Goal: Task Accomplishment & Management: Use online tool/utility

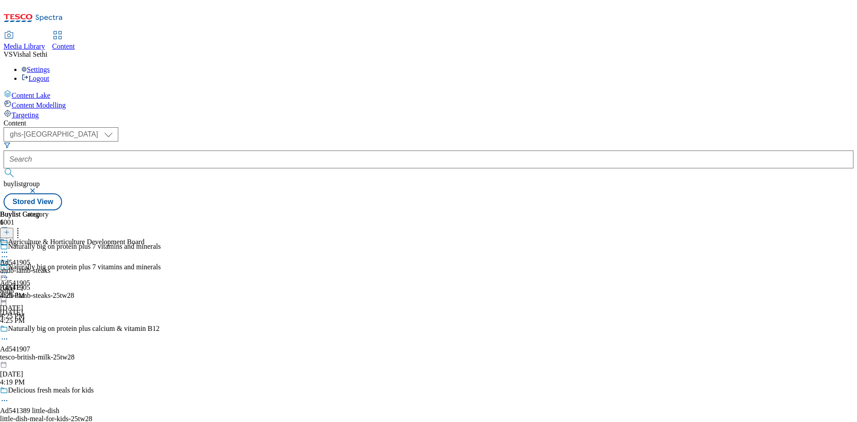
select select "ghs-[GEOGRAPHIC_DATA]"
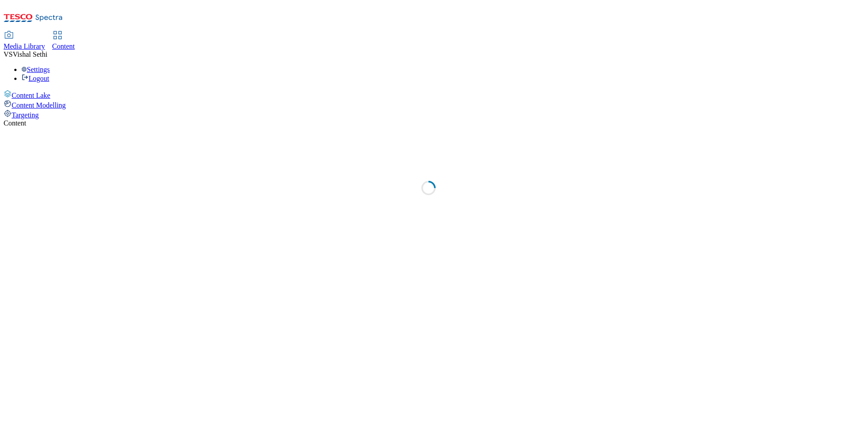
select select "ghs-[GEOGRAPHIC_DATA]"
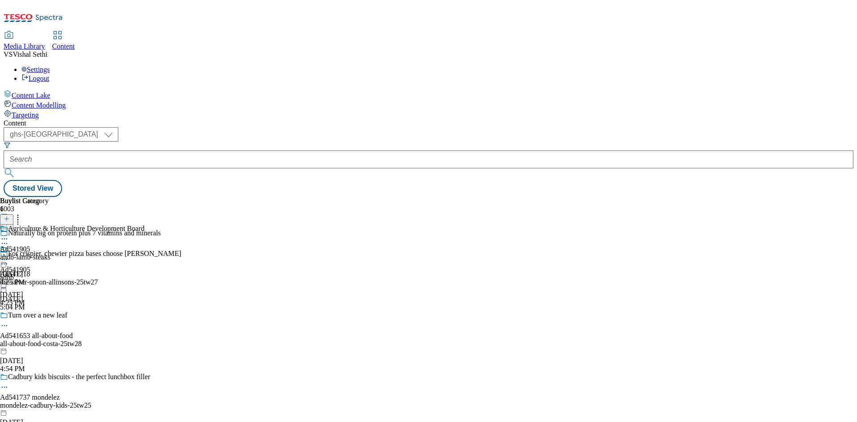
click at [10, 220] on icon at bounding box center [7, 223] width 6 height 6
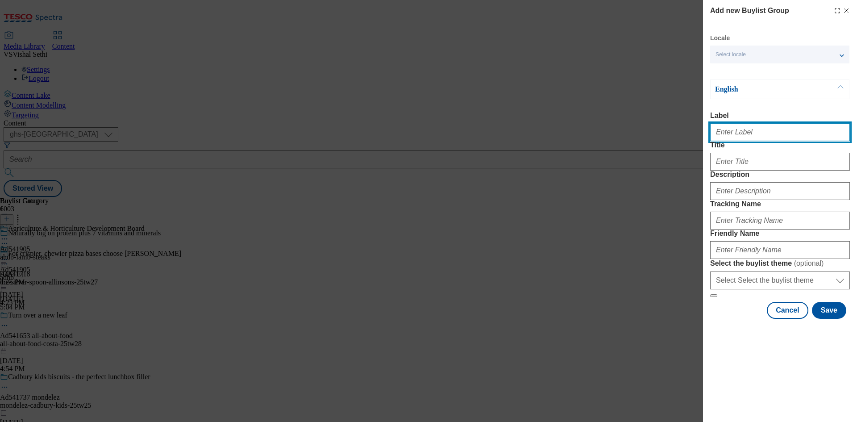
click at [796, 137] on input "Label" at bounding box center [780, 132] width 140 height 18
paste input "541474"
type input "Ad541474"
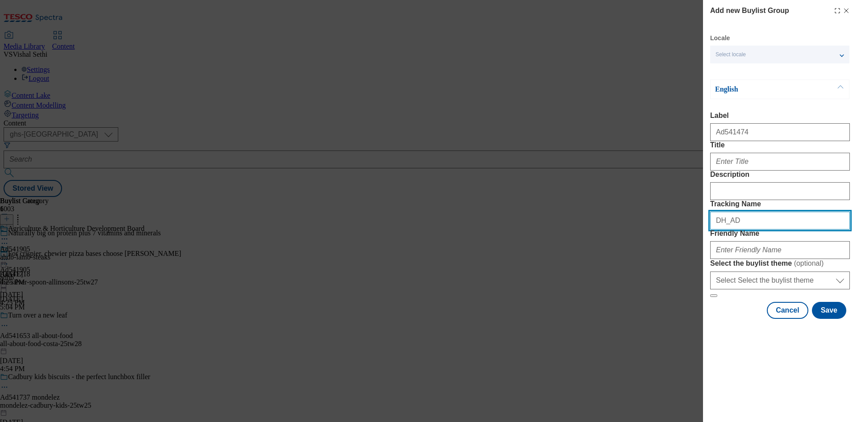
paste input "541474"
type input "DH_AD541474"
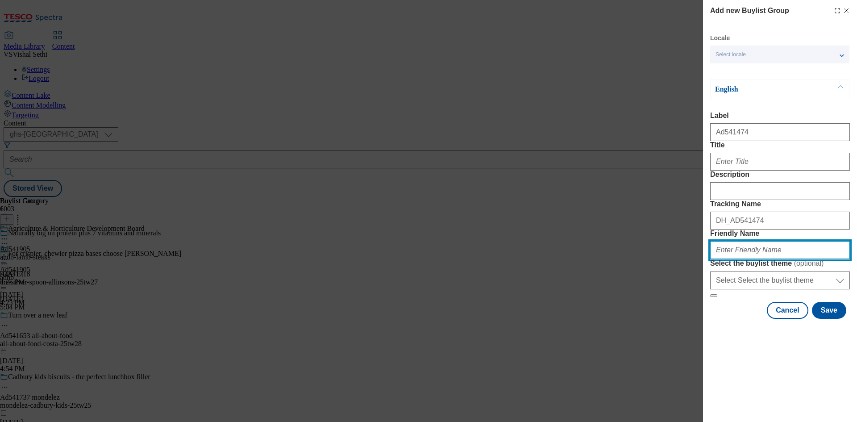
paste input "coca-cola-drinks-25tw28"
type input "coca-cola-drinks-25tw28"
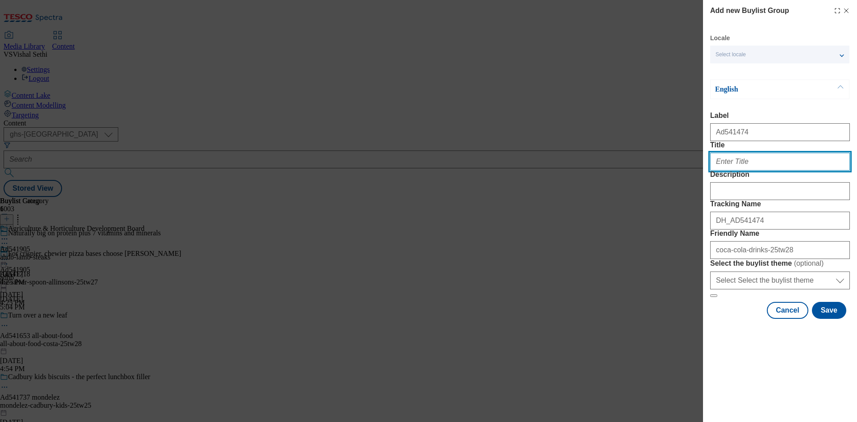
click at [752, 170] on input "Title" at bounding box center [780, 162] width 140 height 18
paste input "Grab a Coke for a chance to win 1 if 20,000 prizes"
type input "Grab a Coke for a chance to win 1 if 20,000 prizes"
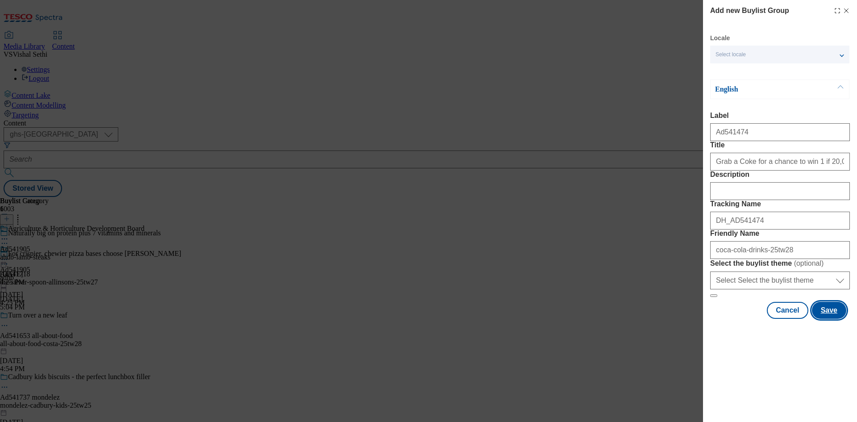
click at [831, 319] on button "Save" at bounding box center [829, 310] width 34 height 17
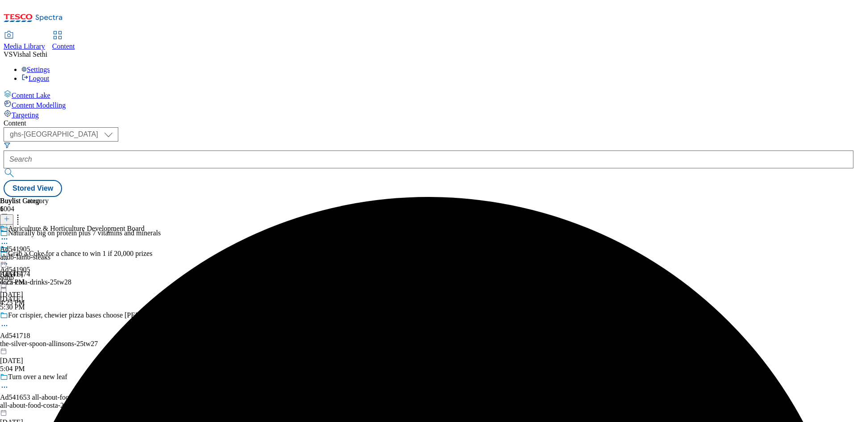
click at [181, 278] on div "coca-cola-drinks-25tw28" at bounding box center [90, 282] width 181 height 8
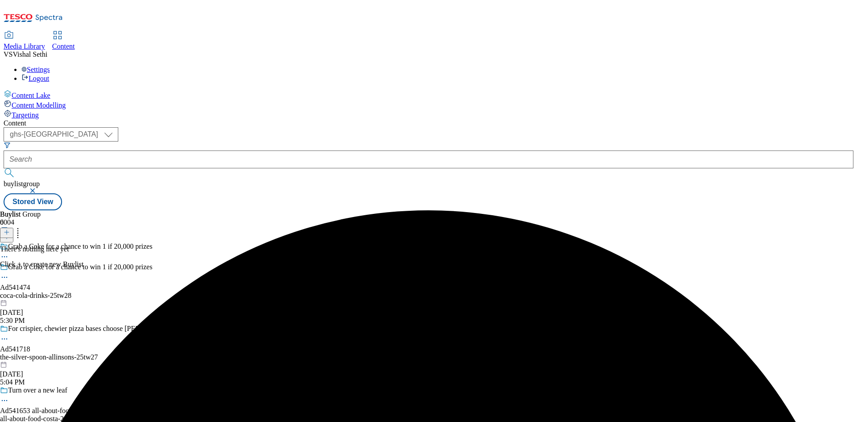
click at [10, 229] on icon at bounding box center [7, 232] width 6 height 6
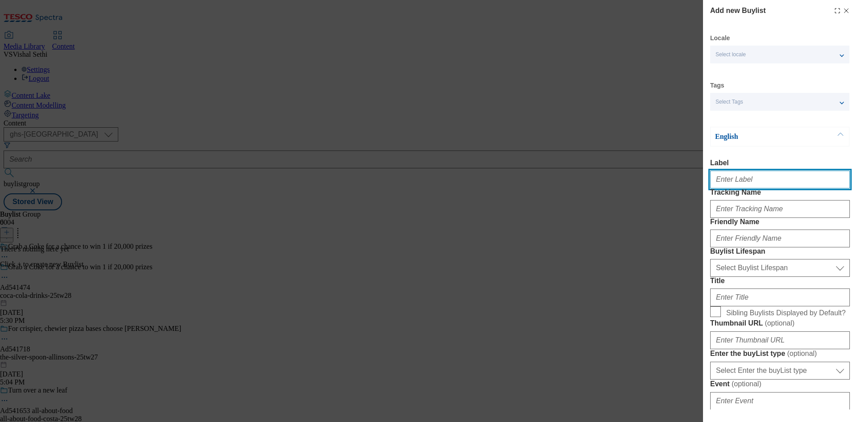
click at [744, 187] on input "Label" at bounding box center [780, 179] width 140 height 18
paste input "541474"
type input "Ad541474"
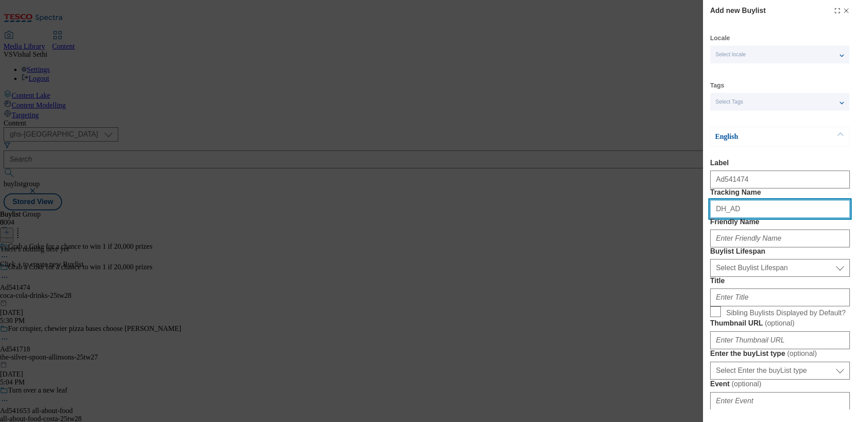
paste input "541474"
type input "DH_AD541474"
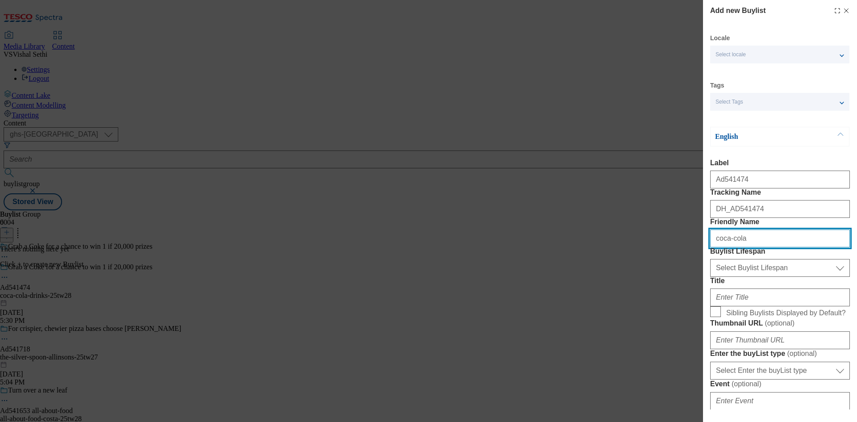
type input "coca-cola"
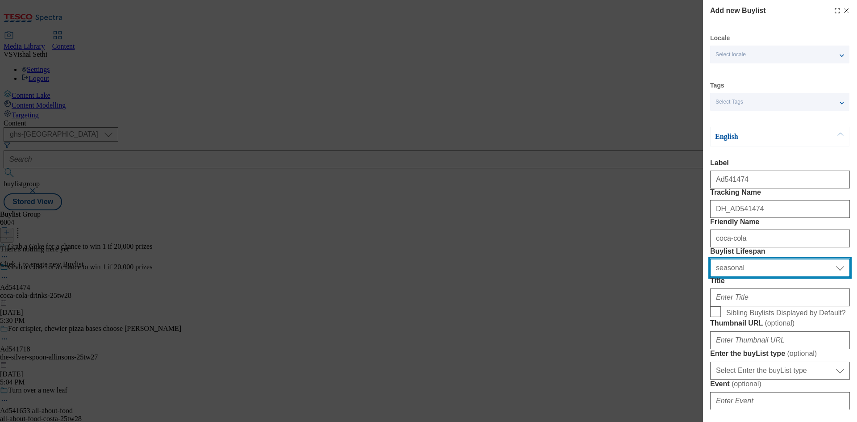
select select "tactical"
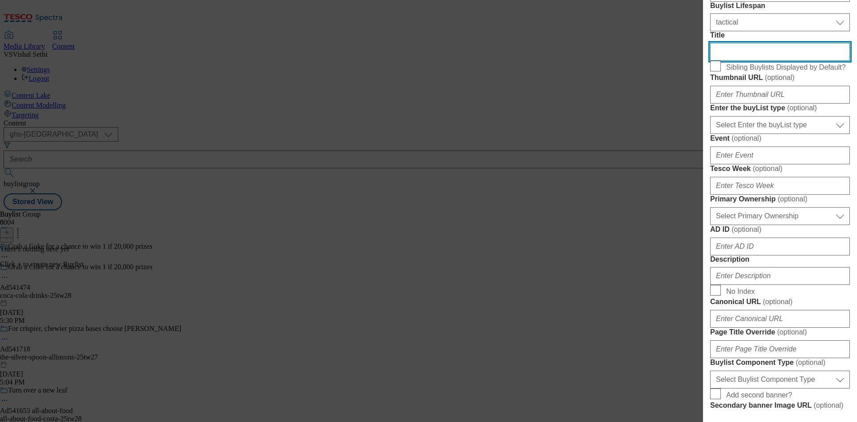
scroll to position [268, 0]
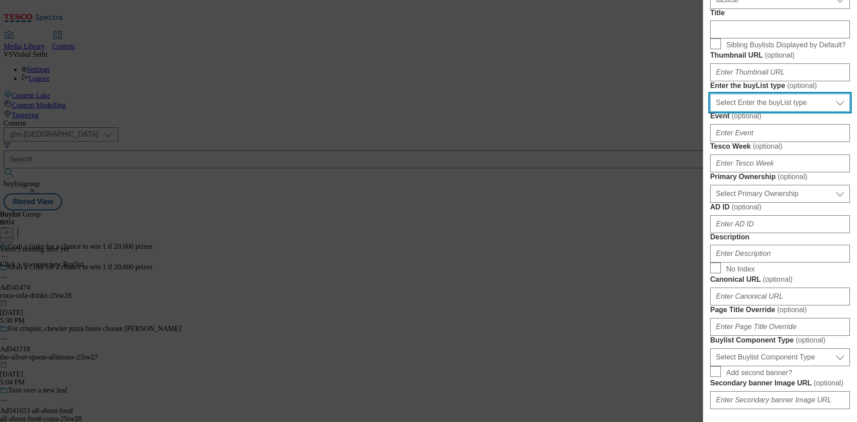
click at [803, 112] on select "Select Enter the buyList type event supplier funded long term >4 weeks supplier…" at bounding box center [780, 103] width 140 height 18
select select "supplier funded short term 1-3 weeks"
click at [710, 112] on select "Select Enter the buyList type event supplier funded long term >4 weeks supplier…" at bounding box center [780, 103] width 140 height 18
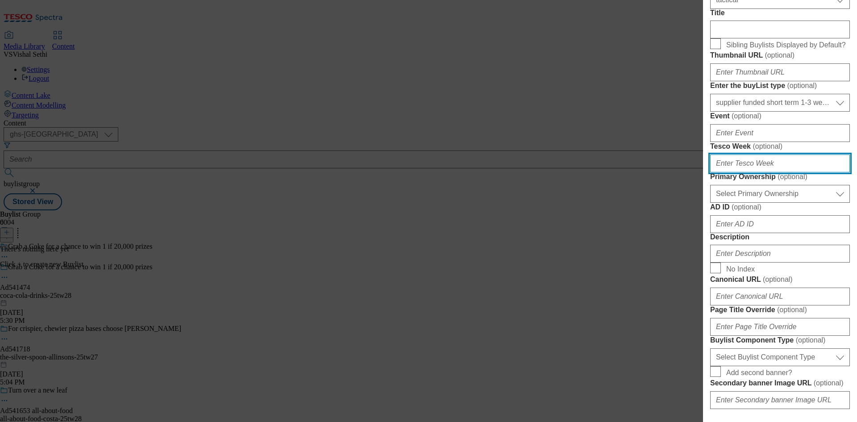
click at [750, 172] on input "Tesco Week ( optional )" at bounding box center [780, 163] width 140 height 18
type input "28"
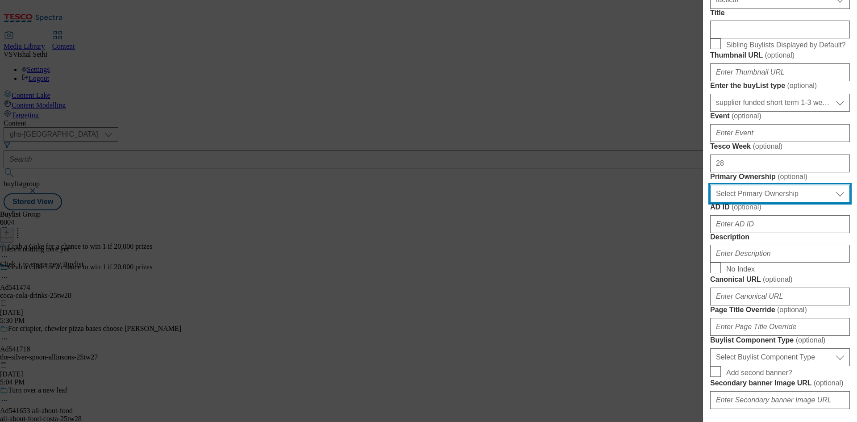
select select "dunnhumby"
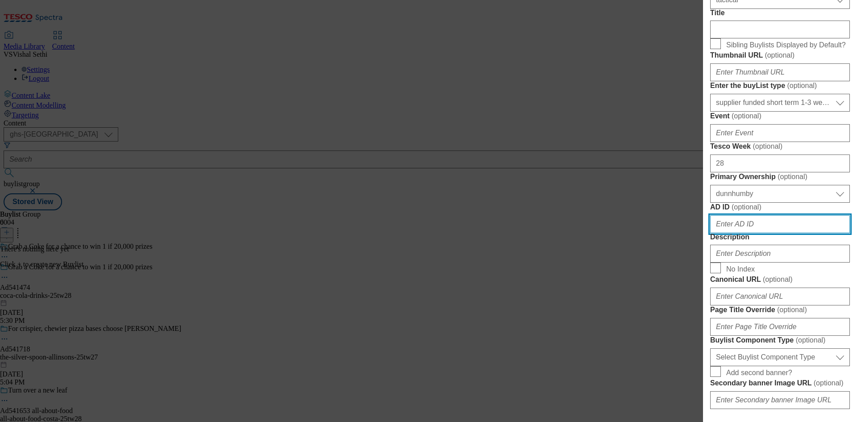
paste input "541474"
type input "541474"
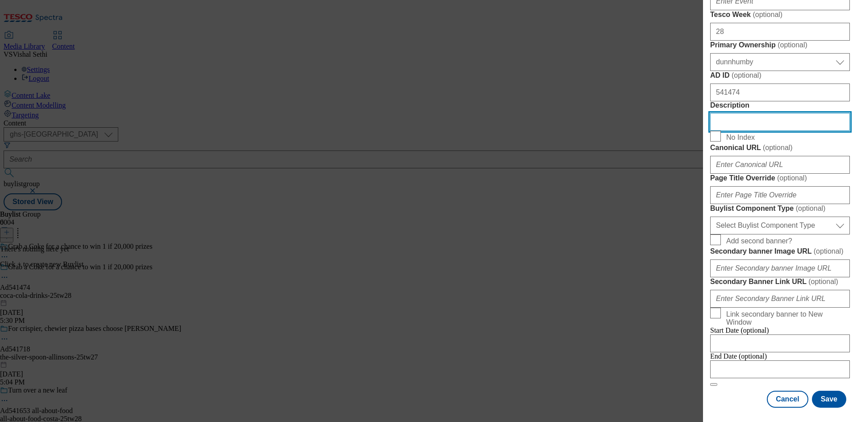
scroll to position [672, 0]
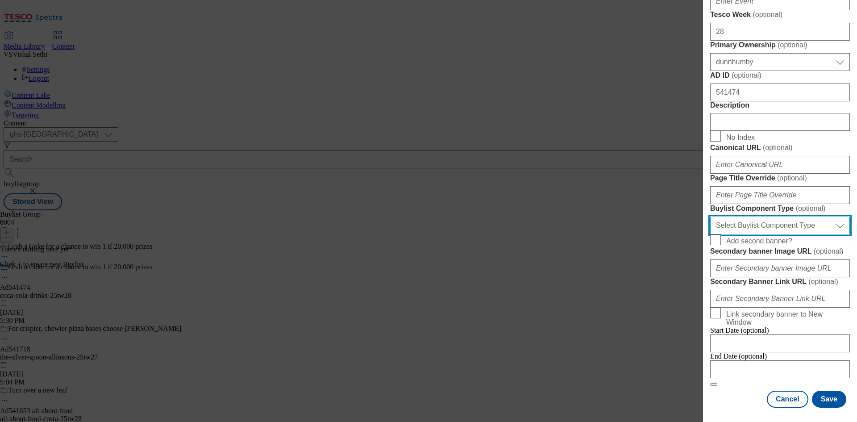
drag, startPoint x: 801, startPoint y: 185, endPoint x: 806, endPoint y: 194, distance: 10.4
click at [801, 216] on select "Select Buylist Component Type Banner Competition Header Meal" at bounding box center [780, 225] width 140 height 18
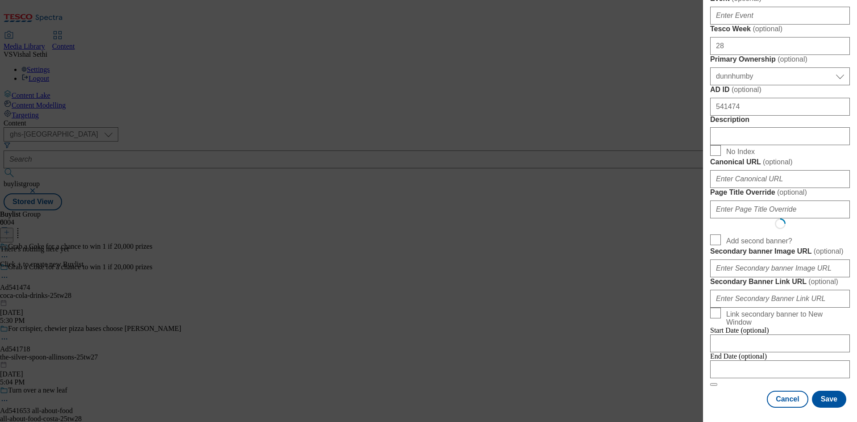
scroll to position [0, 0]
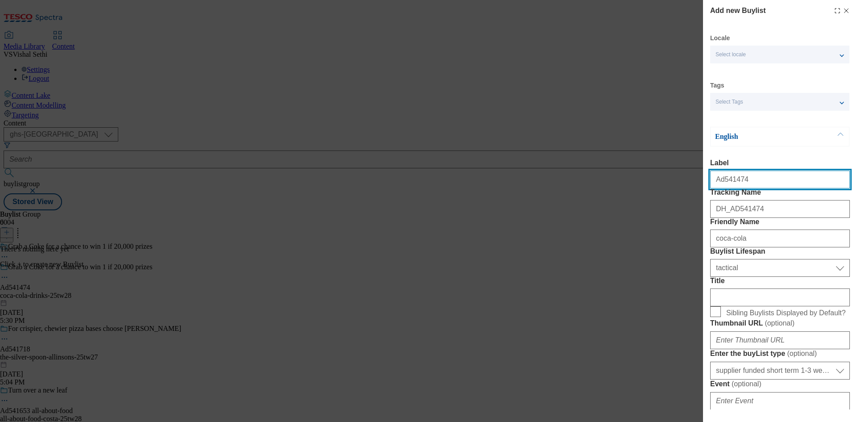
select select "Banner"
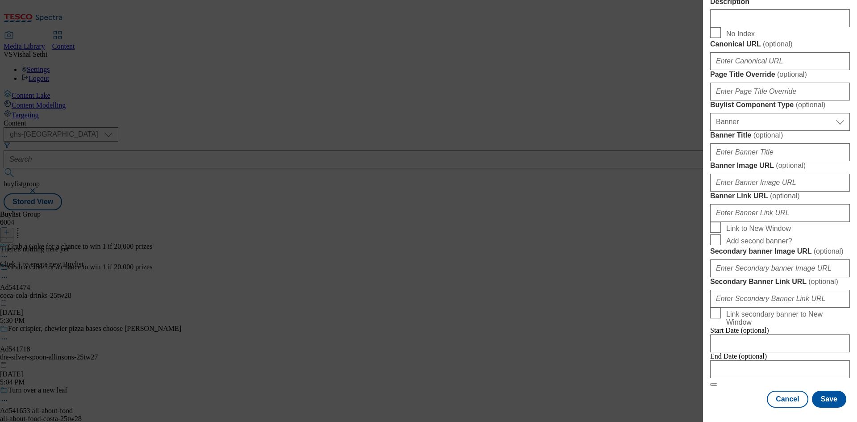
scroll to position [885, 0]
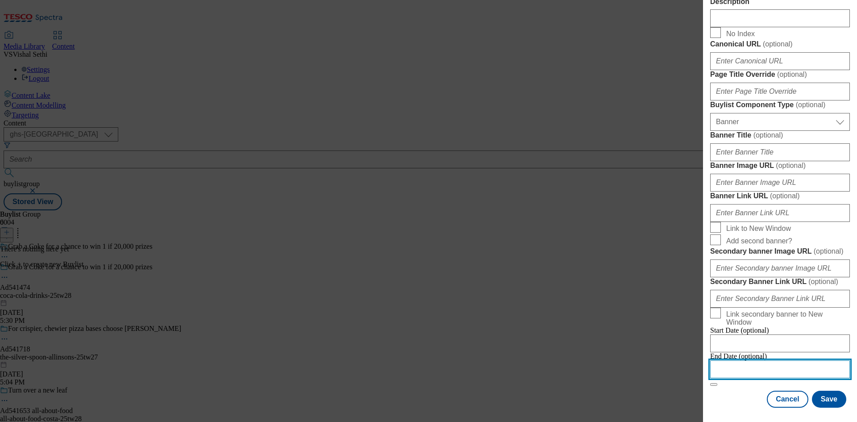
click at [789, 367] on input "Modal" at bounding box center [780, 369] width 140 height 18
select select "2025"
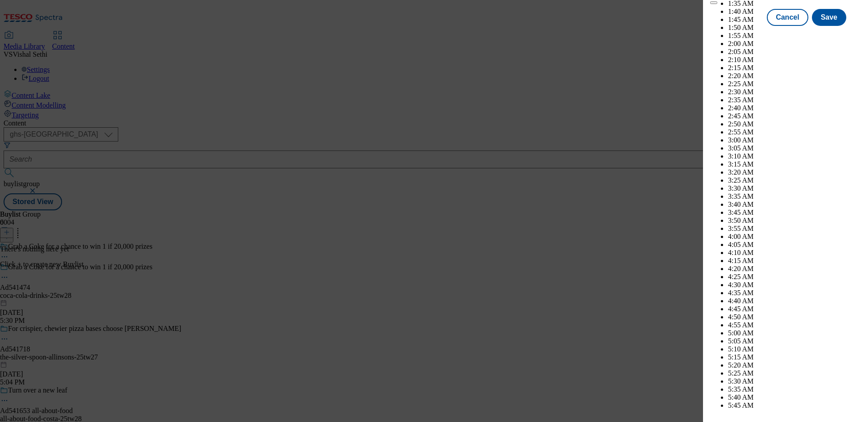
scroll to position [3463, 0]
select select "November"
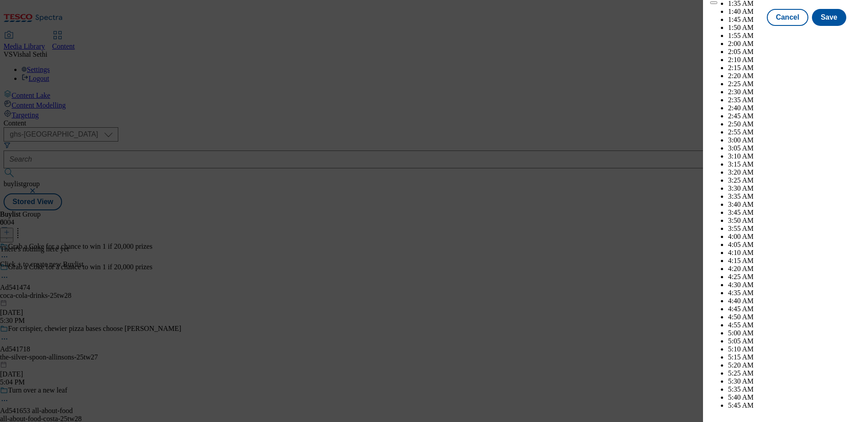
click at [822, 34] on button "Save" at bounding box center [829, 25] width 34 height 17
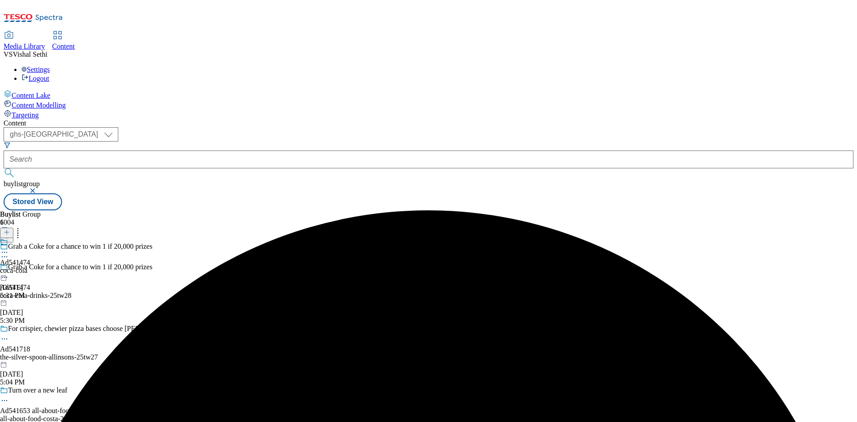
click at [30, 266] on div "coca-cola" at bounding box center [15, 270] width 30 height 8
click at [10, 229] on icon at bounding box center [7, 232] width 6 height 6
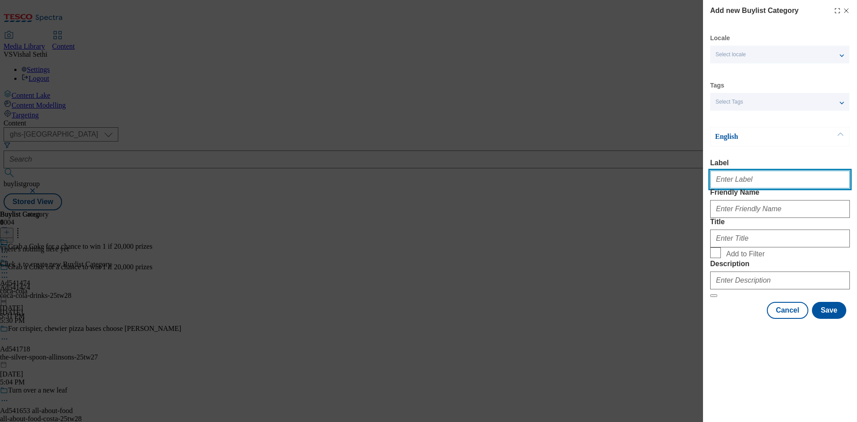
click at [774, 179] on input "Label" at bounding box center [780, 179] width 140 height 18
paste input "541474"
type input "Ad541474"
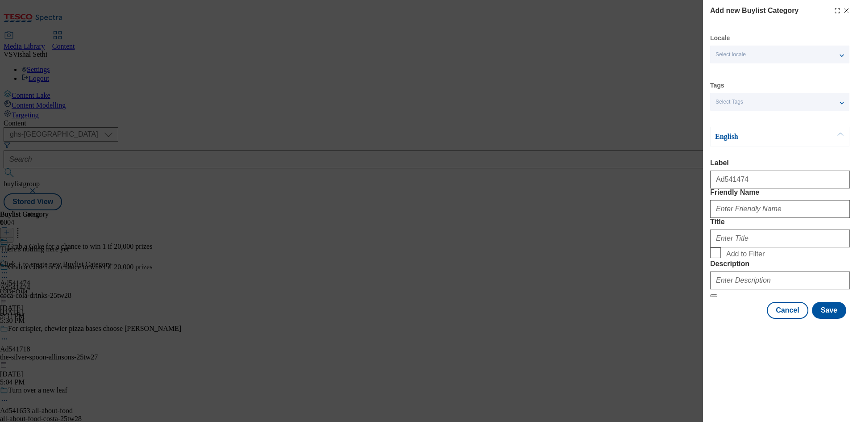
click at [531, 224] on div "Add new Buylist Category Locale Select locale English Welsh Tags Select Tags fn…" at bounding box center [428, 211] width 857 height 422
click at [762, 218] on input "Friendly Name" at bounding box center [780, 209] width 140 height 18
paste input "coca-cola-drinks"
type input "coca-cola-drinks"
paste input "Coca Cola"
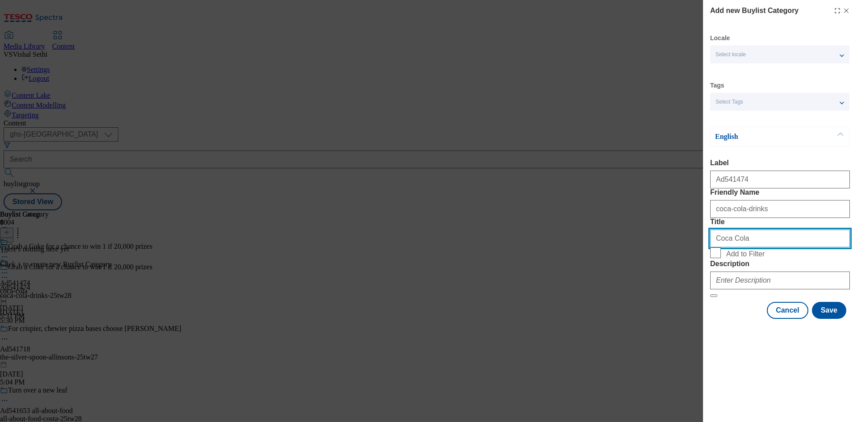
type input "Coca Cola"
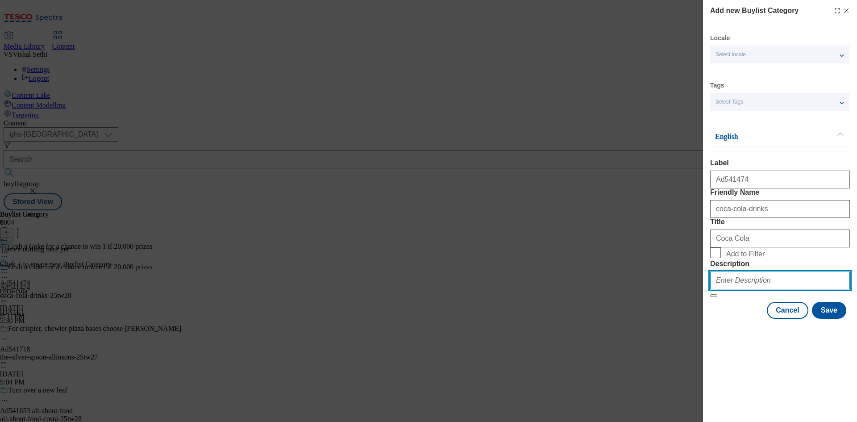
click at [757, 289] on input "Description" at bounding box center [780, 280] width 140 height 18
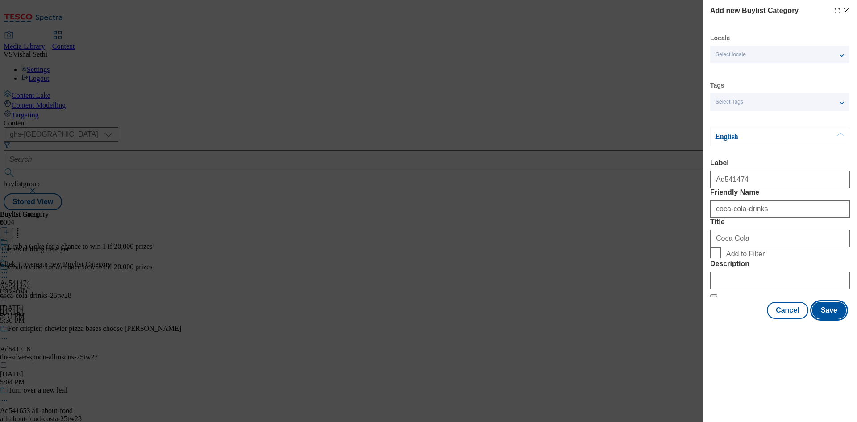
click at [821, 319] on button "Save" at bounding box center [829, 310] width 34 height 17
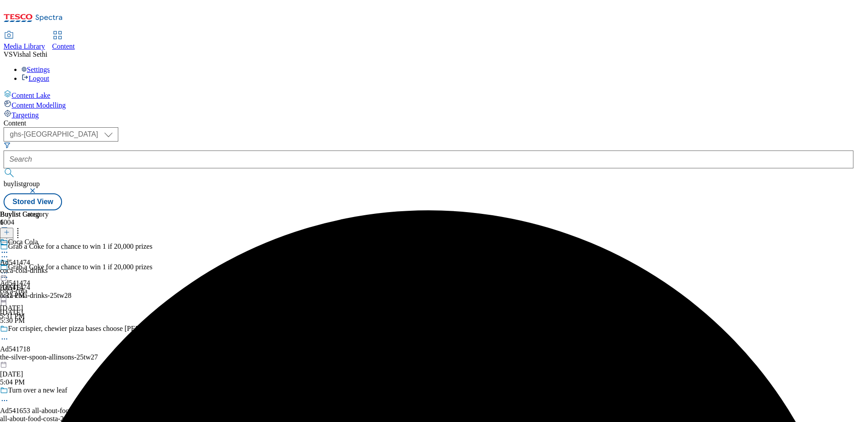
click at [49, 266] on div "coca-cola-drinks" at bounding box center [24, 270] width 49 height 8
click at [10, 229] on icon at bounding box center [7, 232] width 6 height 6
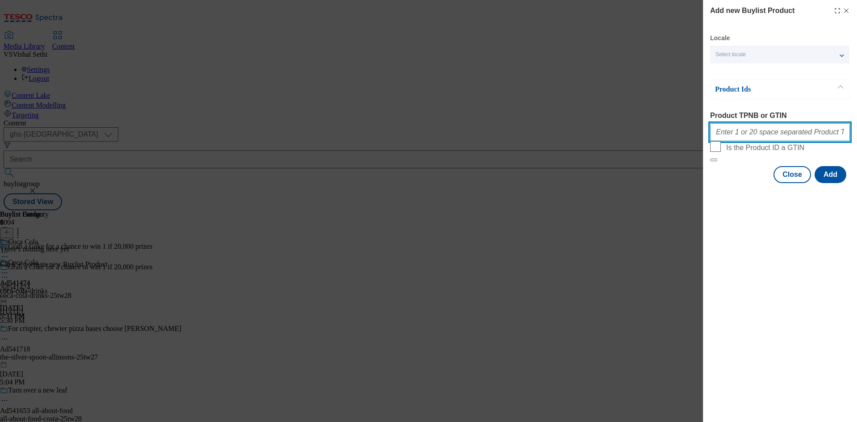
click at [787, 137] on input "Product TPNB or GTIN" at bounding box center [780, 132] width 140 height 18
paste input "66101068 76236757 75791935 54109746"
type input "66101068 76236757 75791935 54109746"
click at [833, 183] on button "Add" at bounding box center [831, 174] width 32 height 17
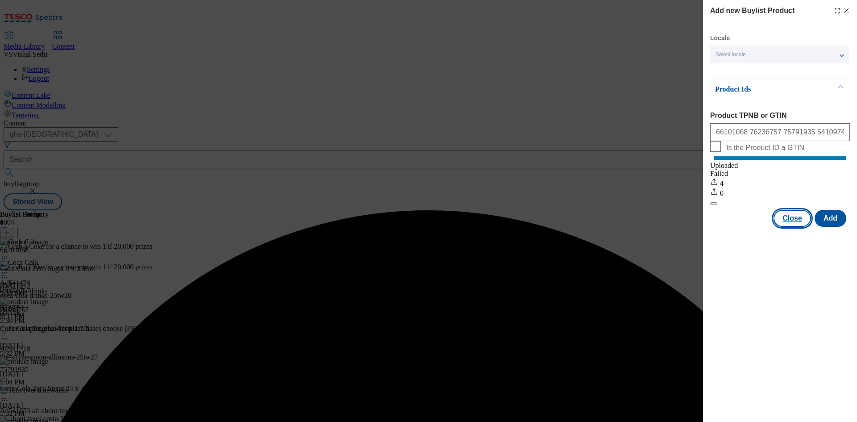
click at [793, 227] on button "Close" at bounding box center [791, 218] width 37 height 17
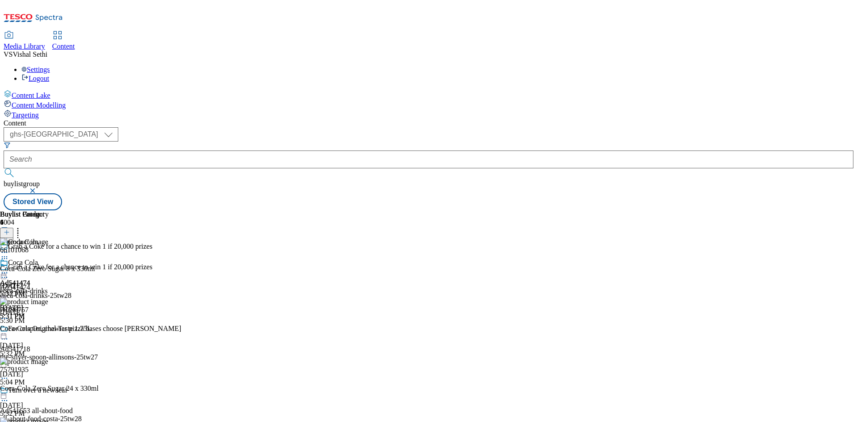
click at [9, 273] on icon at bounding box center [4, 277] width 9 height 9
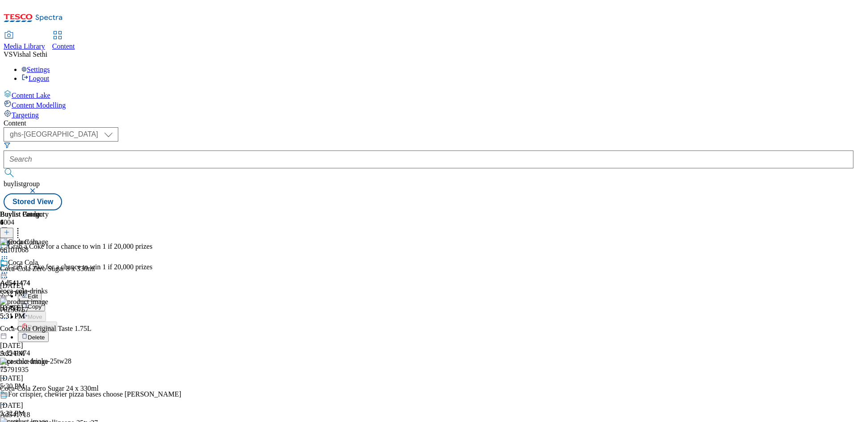
click at [38, 293] on span "Edit" at bounding box center [33, 296] width 10 height 7
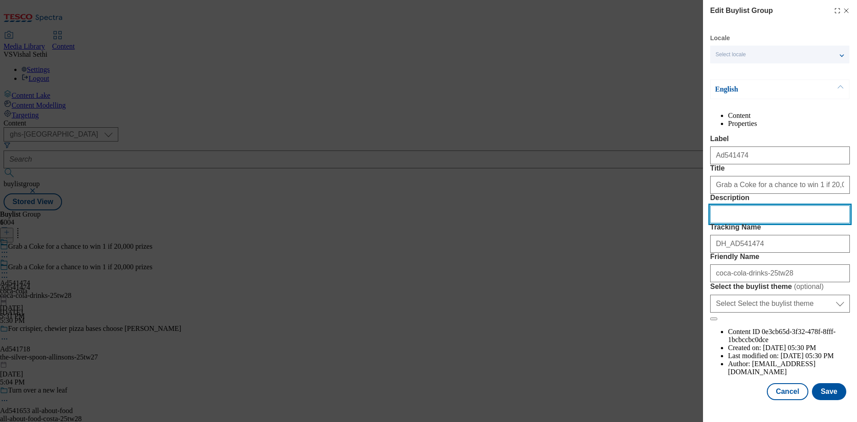
click at [778, 223] on input "Description" at bounding box center [780, 214] width 140 height 18
paste input "Coca-Cola Zero Sugar 8 x 330ml"
type input "Coca-Cola Zero Sugar 8 x 330ml"
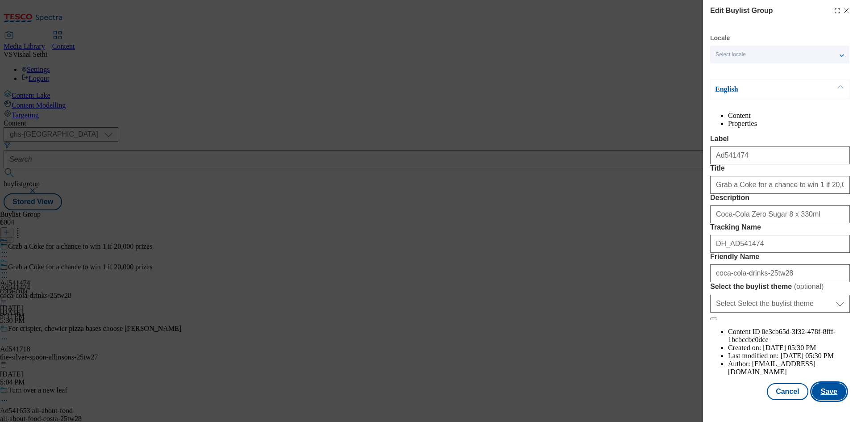
click at [818, 394] on button "Save" at bounding box center [829, 391] width 34 height 17
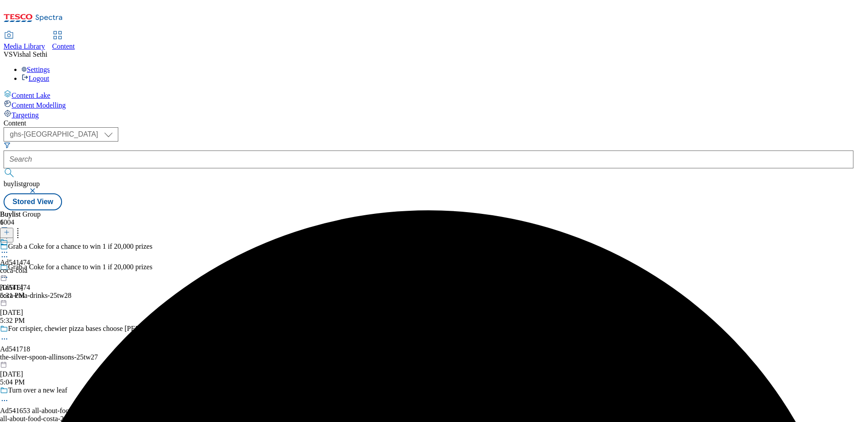
click at [9, 248] on icon at bounding box center [4, 252] width 9 height 9
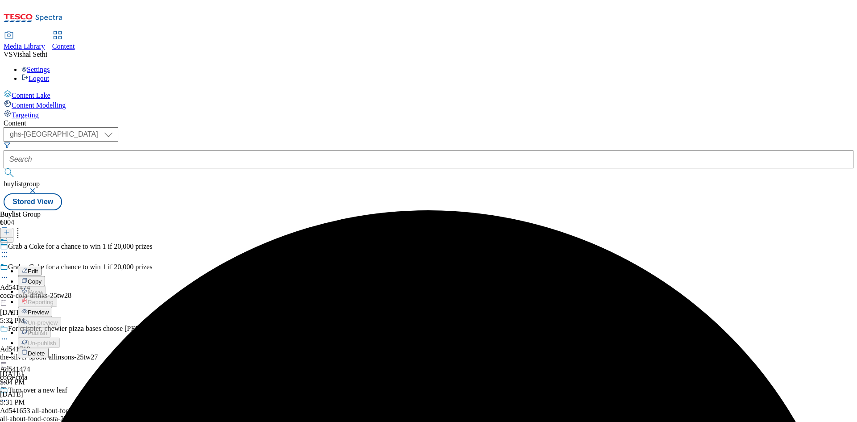
click at [38, 268] on span "Edit" at bounding box center [33, 271] width 10 height 7
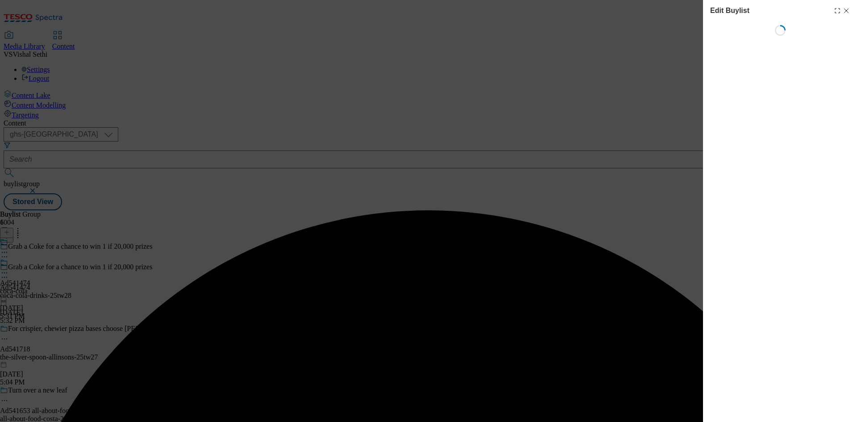
select select "tactical"
select select "supplier funded short term 1-3 weeks"
select select "dunnhumby"
select select "Banner"
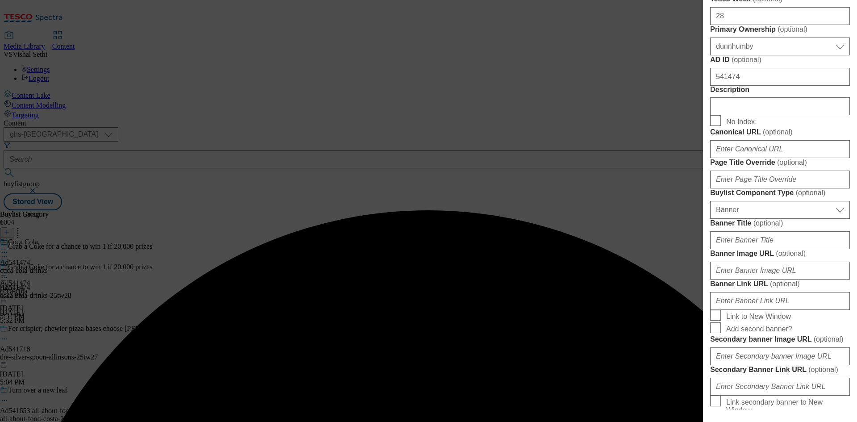
scroll to position [446, 0]
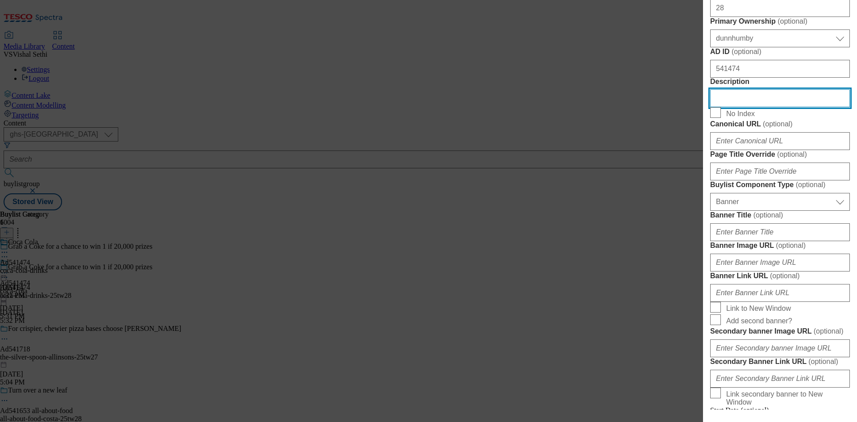
click at [756, 107] on input "Description" at bounding box center [780, 98] width 140 height 18
paste input "Coca-Cola Zero Sugar 8 x 330ml"
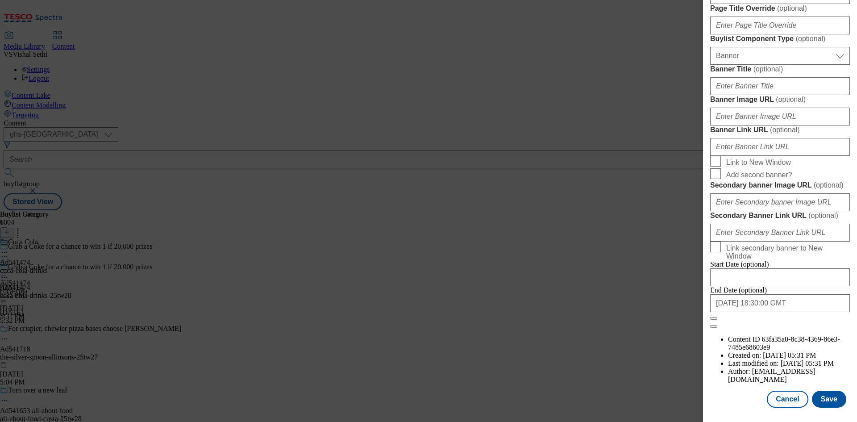
scroll to position [924, 0]
type input "Coca-Cola Zero Sugar 8 x 330ml"
click at [821, 401] on button "Save" at bounding box center [829, 399] width 34 height 17
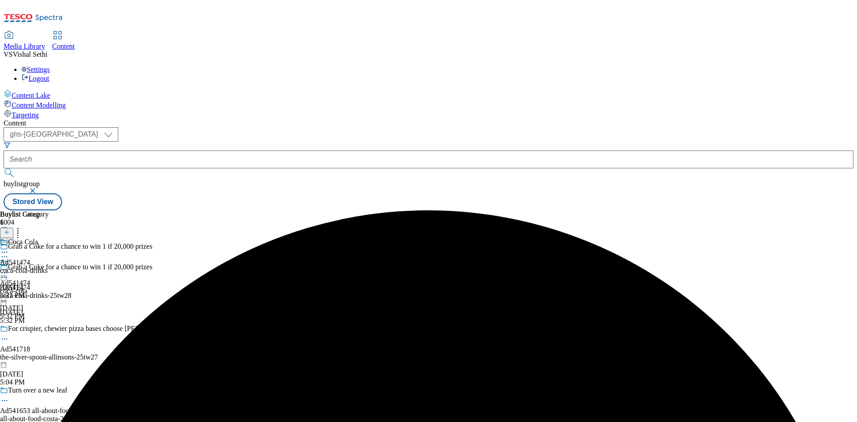
click at [9, 248] on icon at bounding box center [4, 252] width 9 height 9
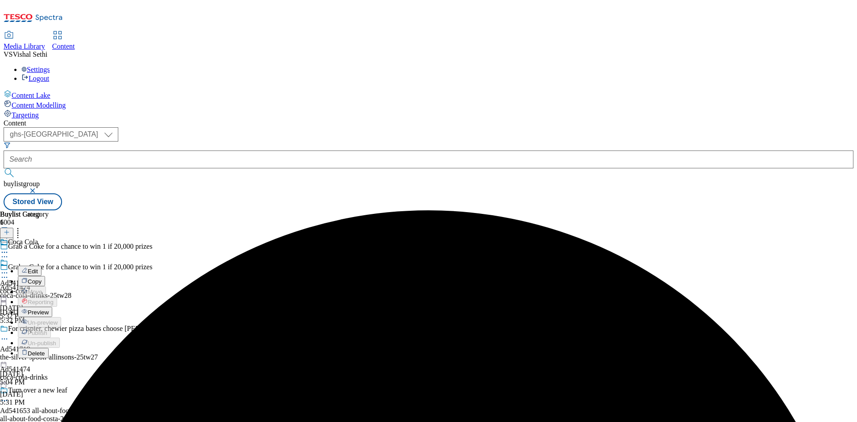
click at [38, 268] on span "Edit" at bounding box center [33, 271] width 10 height 7
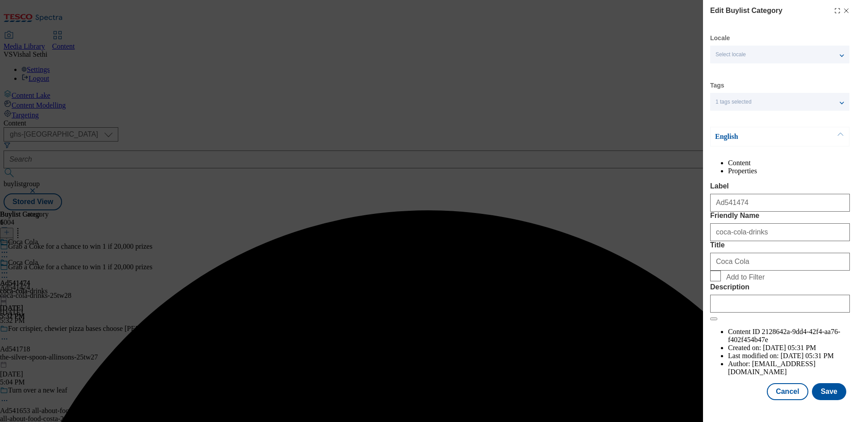
scroll to position [17, 0]
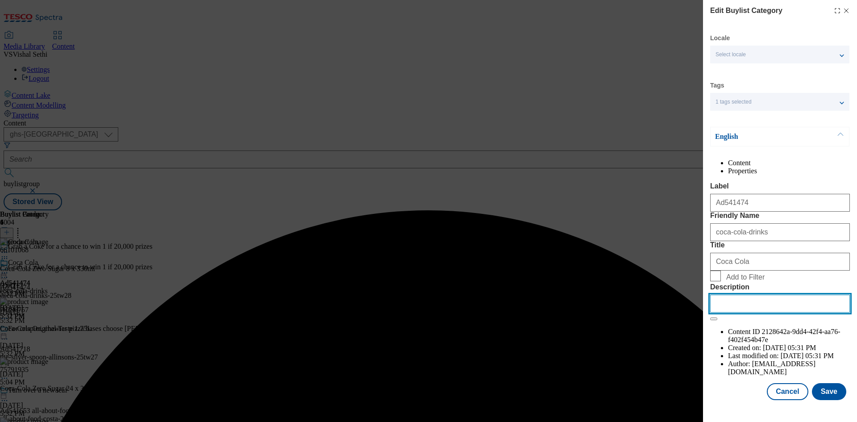
click at [773, 312] on input "Description" at bounding box center [780, 304] width 140 height 18
paste input "Coca-Cola Zero Sugar 8 x 330ml"
type input "Coca-Cola Zero Sugar 8 x 330ml"
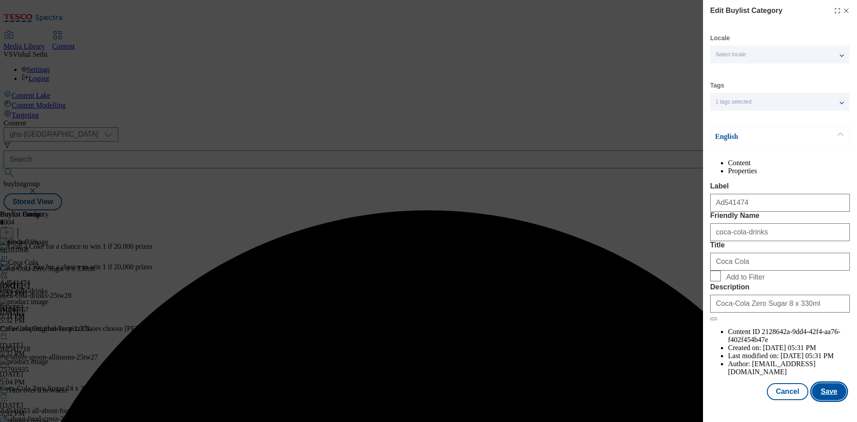
click at [830, 400] on button "Save" at bounding box center [829, 391] width 34 height 17
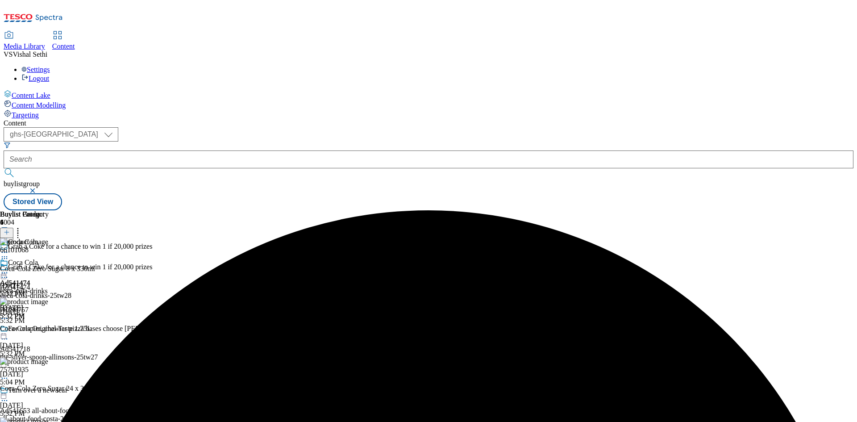
scroll to position [0, 0]
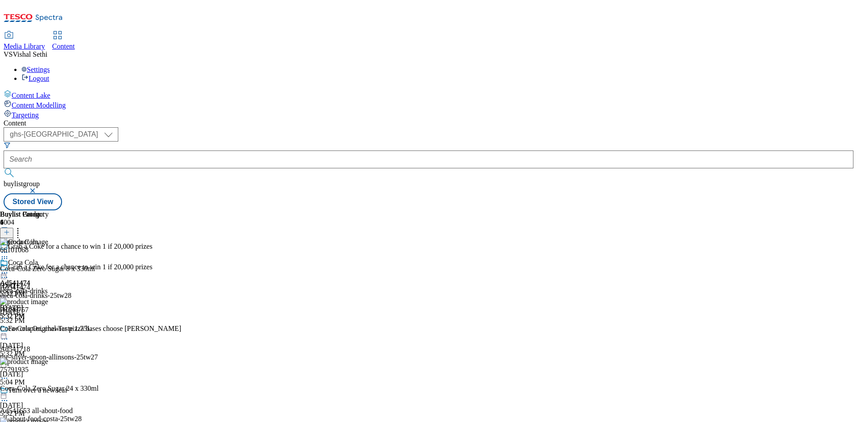
click at [9, 268] on icon at bounding box center [4, 272] width 9 height 9
click at [49, 329] on span "Preview" at bounding box center [38, 332] width 21 height 7
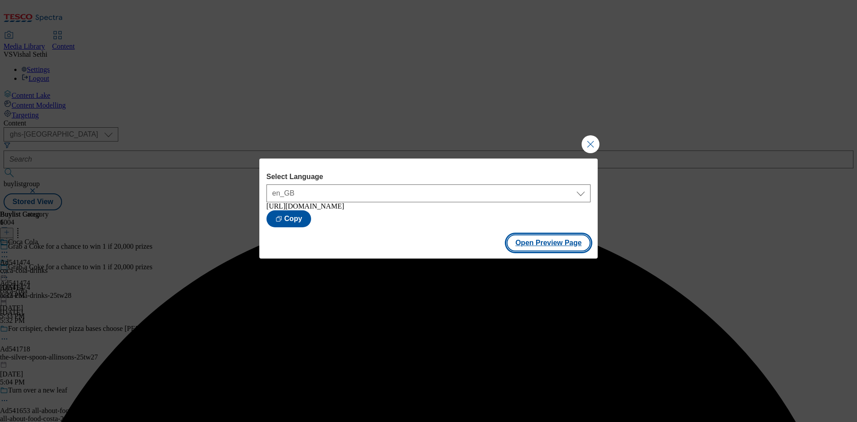
click at [550, 247] on button "Open Preview Page" at bounding box center [549, 242] width 84 height 17
click at [590, 141] on button "Close Modal" at bounding box center [591, 144] width 18 height 18
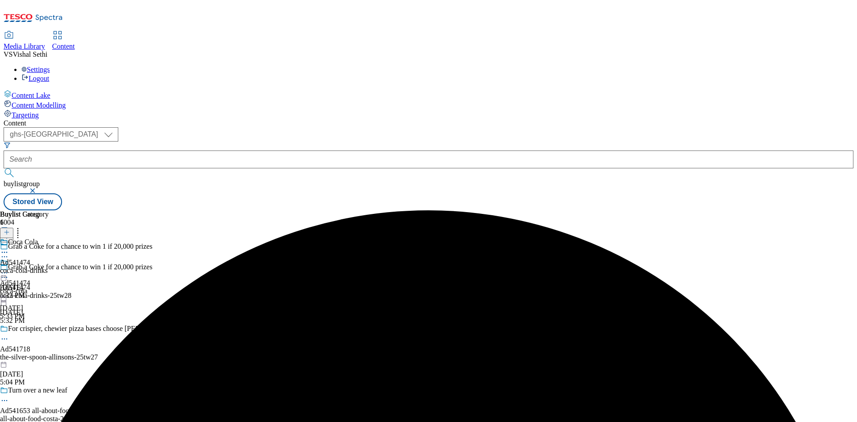
click at [9, 268] on icon at bounding box center [4, 272] width 9 height 9
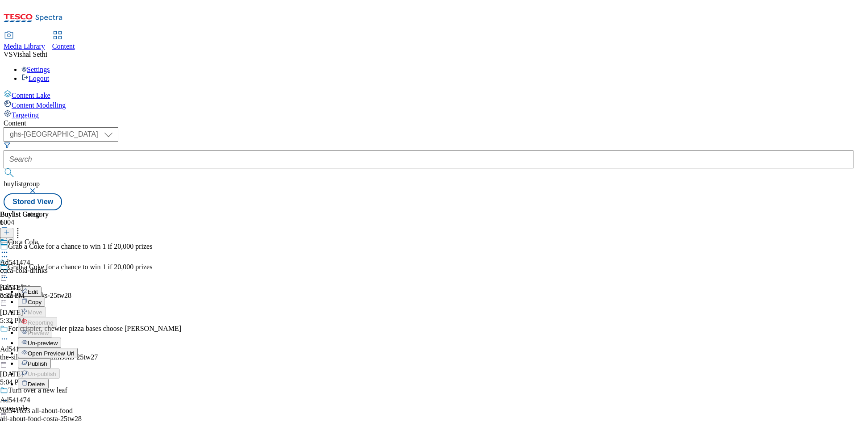
click at [47, 360] on span "Publish" at bounding box center [38, 363] width 20 height 7
